Goal: Information Seeking & Learning: Learn about a topic

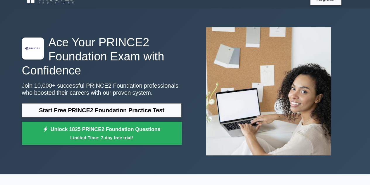
scroll to position [11, 0]
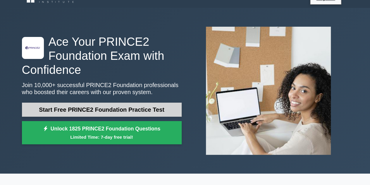
click at [142, 109] on link "Start Free PRINCE2 Foundation Practice Test" at bounding box center [102, 109] width 160 height 14
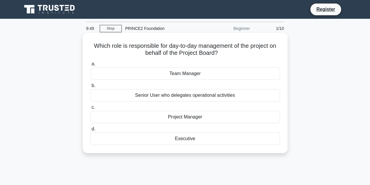
click at [185, 115] on div "Project Manager" at bounding box center [185, 117] width 190 height 12
click at [90, 109] on input "c. Project Manager" at bounding box center [90, 107] width 0 height 4
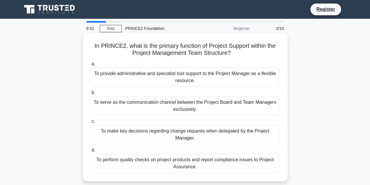
click at [197, 78] on div "To provide administrative and specialist tool support to the Project Manager as…" at bounding box center [185, 76] width 190 height 19
click at [90, 66] on input "a. To provide administrative and specialist tool support to the Project Manager…" at bounding box center [90, 64] width 0 height 4
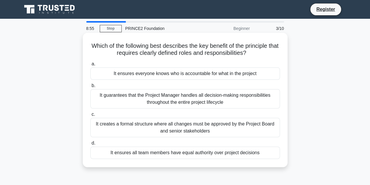
click at [193, 75] on div "It ensures everyone knows who is accountable for what in the project" at bounding box center [185, 73] width 190 height 12
click at [90, 66] on input "a. It ensures everyone knows who is accountable for what in the project" at bounding box center [90, 64] width 0 height 4
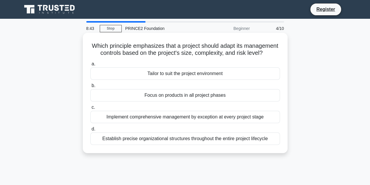
click at [188, 80] on div "Tailor to suit the project environment" at bounding box center [185, 73] width 190 height 12
click at [90, 66] on input "a. Tailor to suit the project environment" at bounding box center [90, 64] width 0 height 4
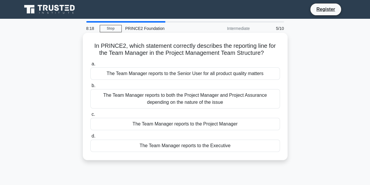
click at [192, 124] on div "The Team Manager reports to the Project Manager" at bounding box center [185, 124] width 190 height 12
click at [90, 116] on input "c. The Team Manager reports to the Project Manager" at bounding box center [90, 114] width 0 height 4
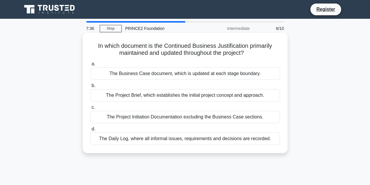
click at [220, 74] on div "The Business Case document, which is updated at each stage boundary." at bounding box center [185, 73] width 190 height 12
click at [90, 66] on input "a. The Business Case document, which is updated at each stage boundary." at bounding box center [90, 64] width 0 height 4
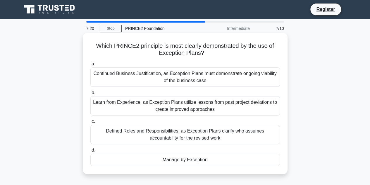
click at [206, 161] on div "Manage by Exception" at bounding box center [185, 159] width 190 height 12
click at [90, 152] on input "d. Manage by Exception" at bounding box center [90, 150] width 0 height 4
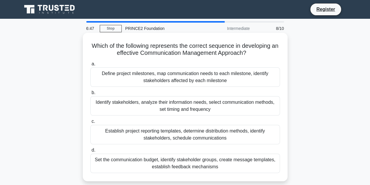
click at [237, 108] on div "Identify stakeholders, analyze their information needs, select communication me…" at bounding box center [185, 105] width 190 height 19
click at [90, 95] on input "b. Identify stakeholders, analyze their information needs, select communication…" at bounding box center [90, 93] width 0 height 4
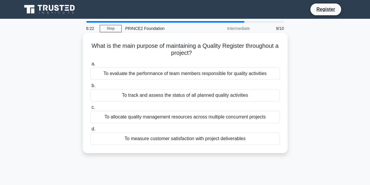
click at [239, 94] on div "To track and assess the status of all planned quality activities" at bounding box center [185, 95] width 190 height 12
click at [90, 88] on input "b. To track and assess the status of all planned quality activities" at bounding box center [90, 86] width 0 height 4
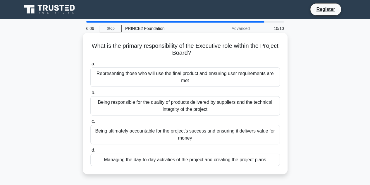
click at [230, 132] on div "Being ultimately accountable for the project's success and ensuring it delivers…" at bounding box center [185, 134] width 190 height 19
click at [90, 123] on input "c. Being ultimately accountable for the project's success and ensuring it deliv…" at bounding box center [90, 121] width 0 height 4
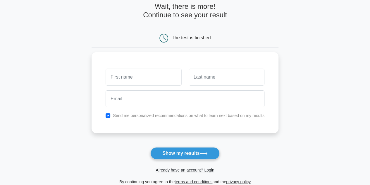
scroll to position [31, 0]
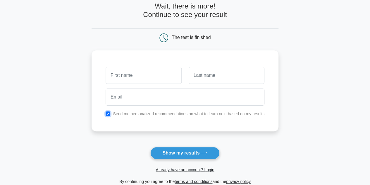
click at [109, 112] on input "checkbox" at bounding box center [108, 113] width 5 height 5
checkbox input "false"
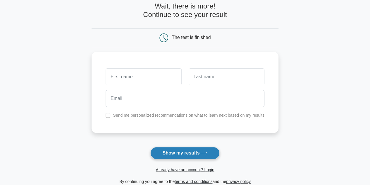
click at [186, 152] on button "Show my results" at bounding box center [184, 153] width 69 height 12
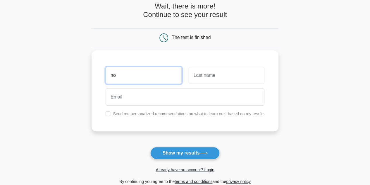
type input "no"
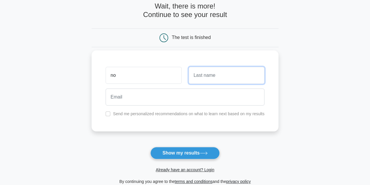
click at [204, 72] on input "text" at bounding box center [227, 75] width 76 height 17
type input "thanks"
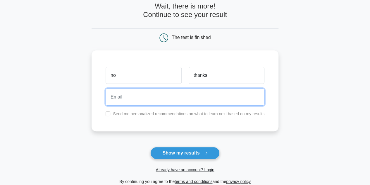
click at [196, 92] on input "email" at bounding box center [185, 96] width 159 height 17
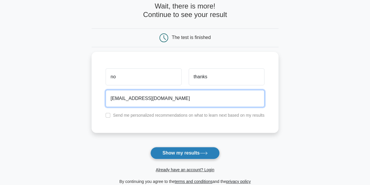
type input "[EMAIL_ADDRESS][DOMAIN_NAME]"
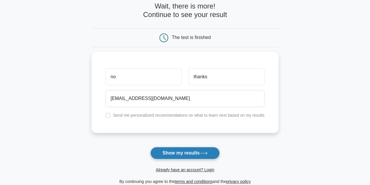
click at [212, 148] on button "Show my results" at bounding box center [184, 153] width 69 height 12
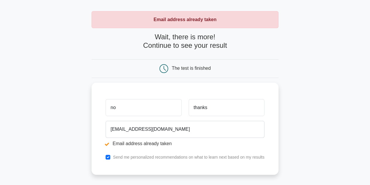
scroll to position [25, 0]
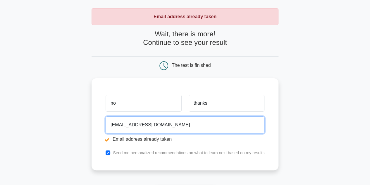
click at [127, 124] on input "[EMAIL_ADDRESS][DOMAIN_NAME]" at bounding box center [185, 124] width 159 height 17
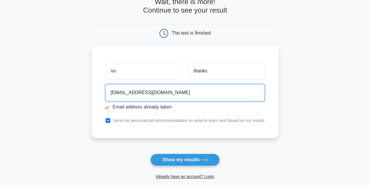
scroll to position [63, 0]
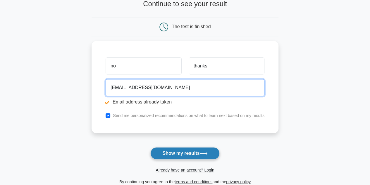
type input "noemail99@gmail.com"
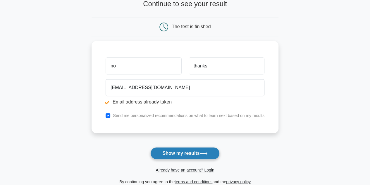
click at [185, 150] on button "Show my results" at bounding box center [184, 153] width 69 height 12
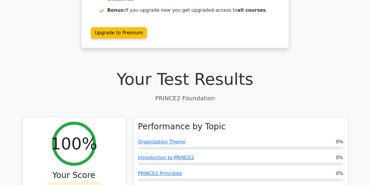
scroll to position [123, 0]
